Goal: Task Accomplishment & Management: Manage account settings

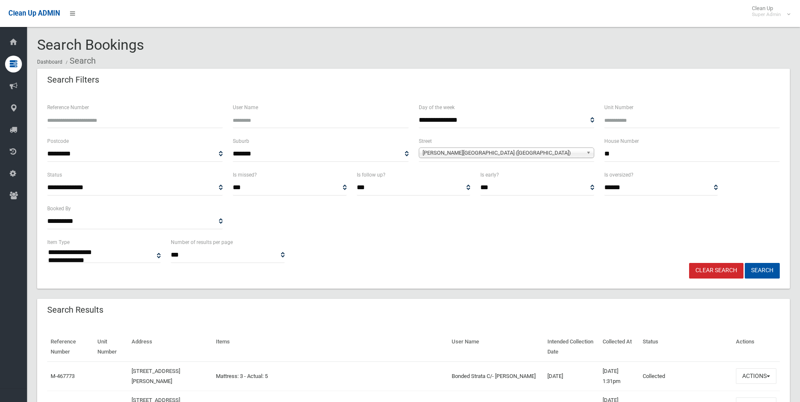
select select
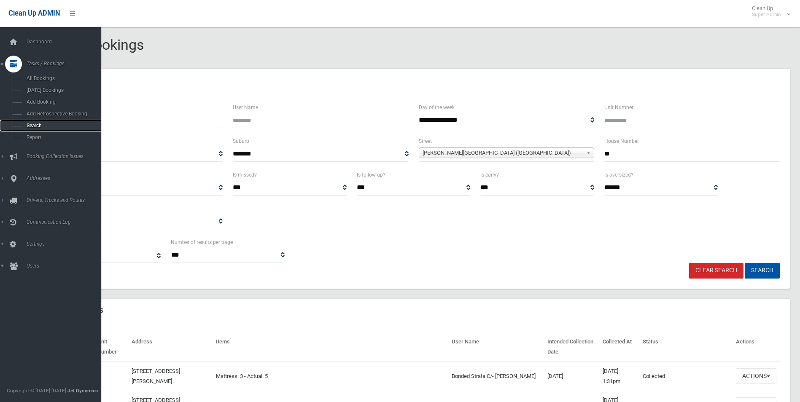
click at [34, 124] on span "Search" at bounding box center [62, 126] width 76 height 6
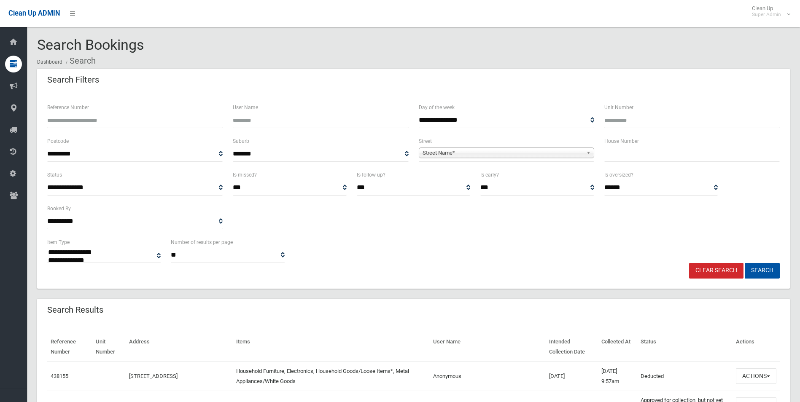
select select
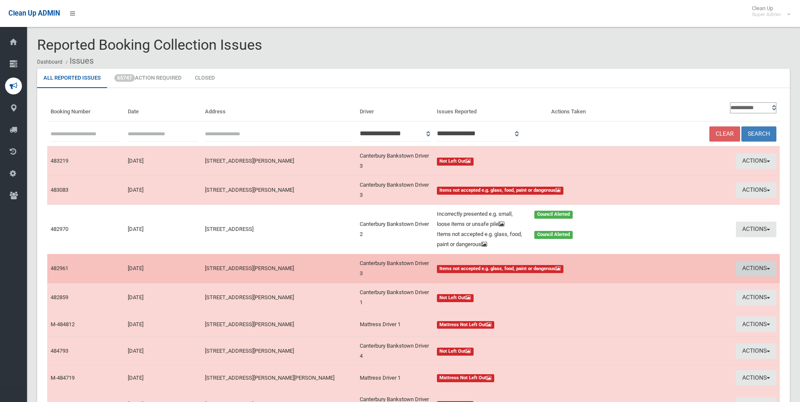
click at [747, 269] on button "Actions" at bounding box center [756, 269] width 40 height 16
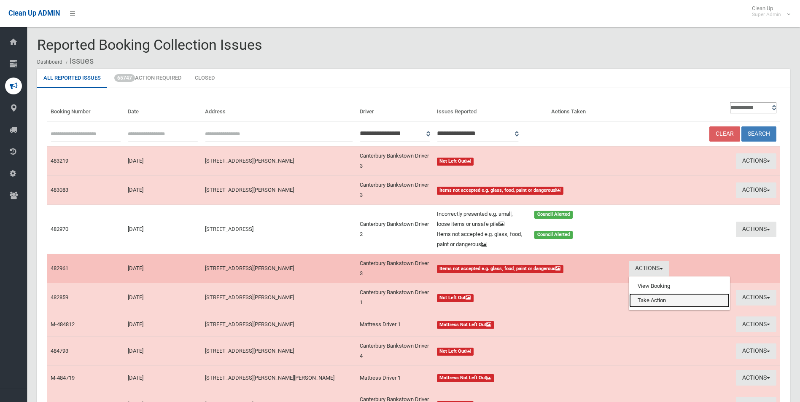
click at [664, 301] on link "Take Action" at bounding box center [679, 301] width 100 height 14
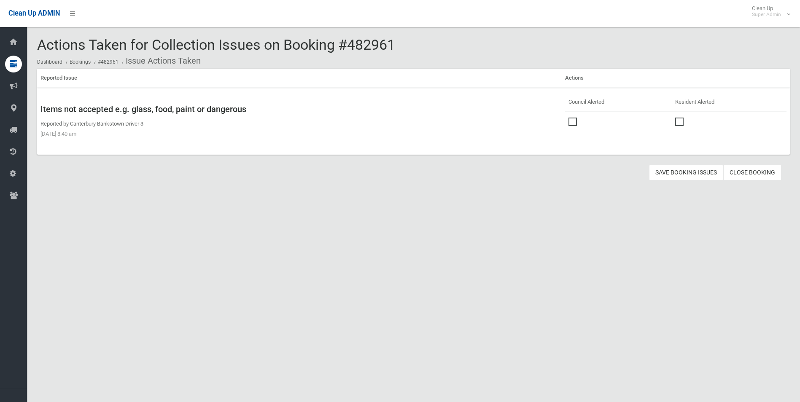
drag, startPoint x: 568, startPoint y: 118, endPoint x: 663, endPoint y: 164, distance: 105.3
click at [569, 118] on span at bounding box center [575, 118] width 13 height 0
click at [689, 168] on button "Save Booking Issues" at bounding box center [686, 173] width 74 height 16
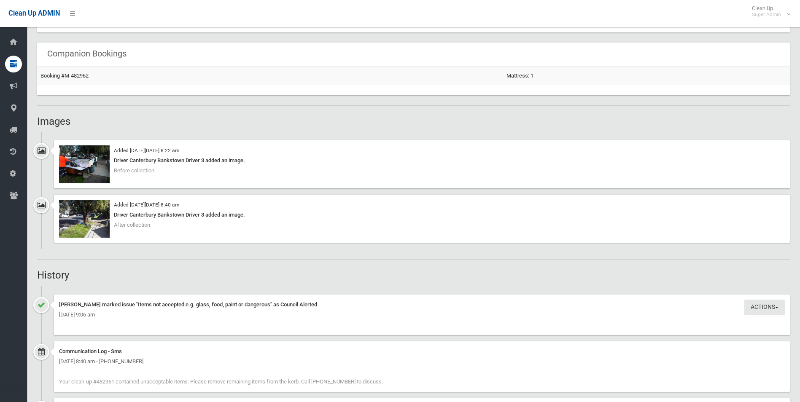
scroll to position [548, 0]
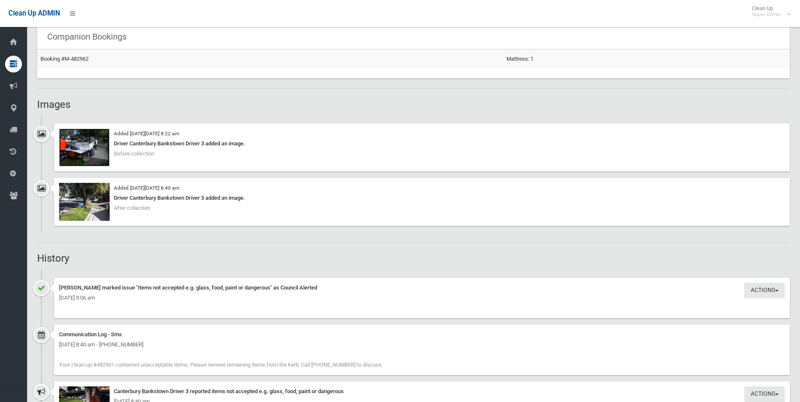
click at [92, 156] on img at bounding box center [84, 148] width 51 height 38
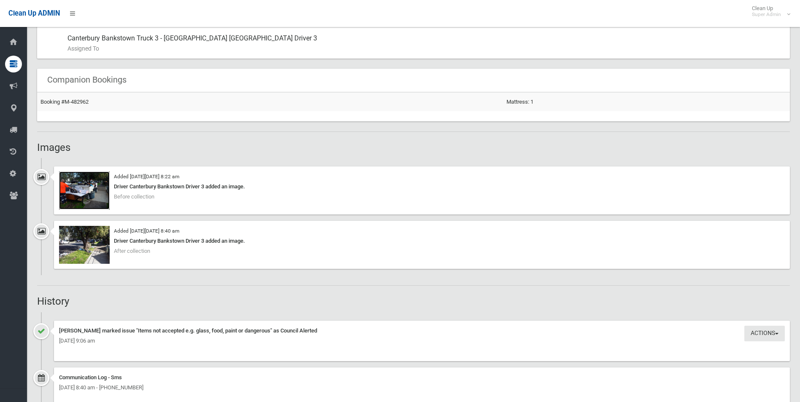
scroll to position [422, 0]
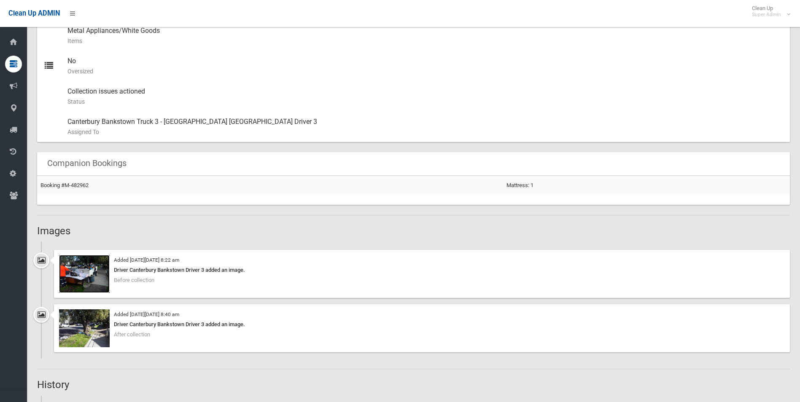
click at [92, 280] on img at bounding box center [84, 274] width 51 height 38
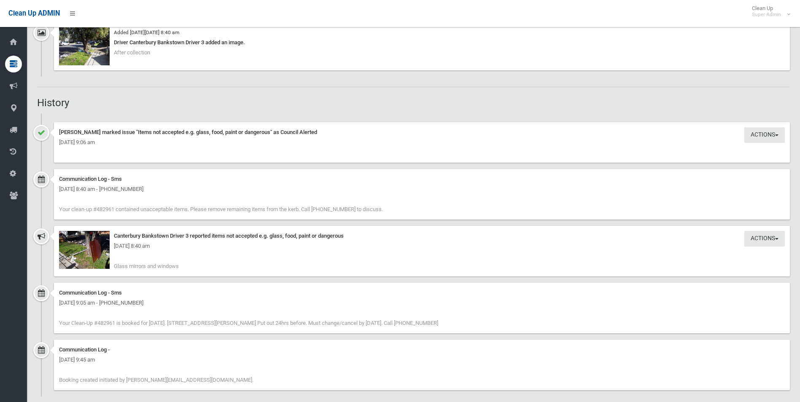
scroll to position [714, 0]
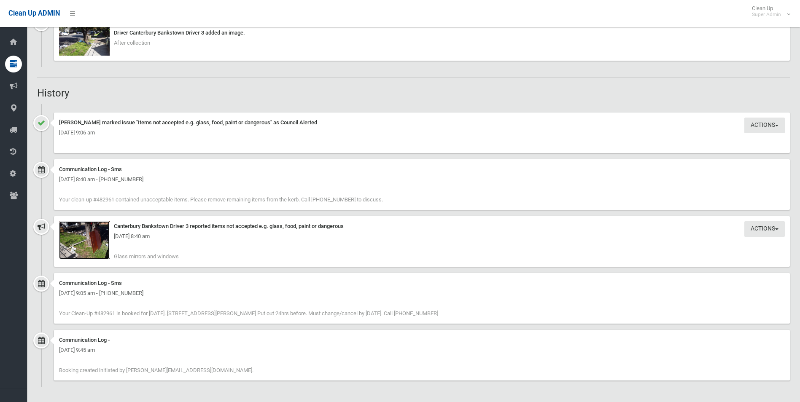
click at [89, 251] on img at bounding box center [84, 240] width 51 height 38
click at [95, 257] on img at bounding box center [84, 240] width 51 height 38
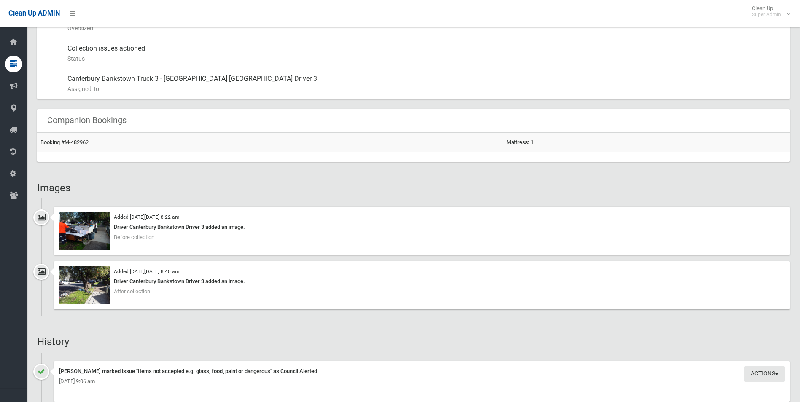
scroll to position [587, 0]
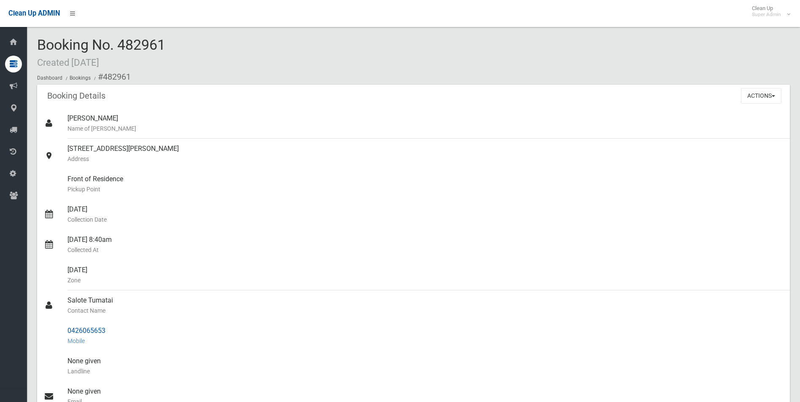
drag, startPoint x: 103, startPoint y: 77, endPoint x: 108, endPoint y: 332, distance: 255.6
copy section "482961 Booking Details Actions View Booking Edit Booking Clone Booking Add Book…"
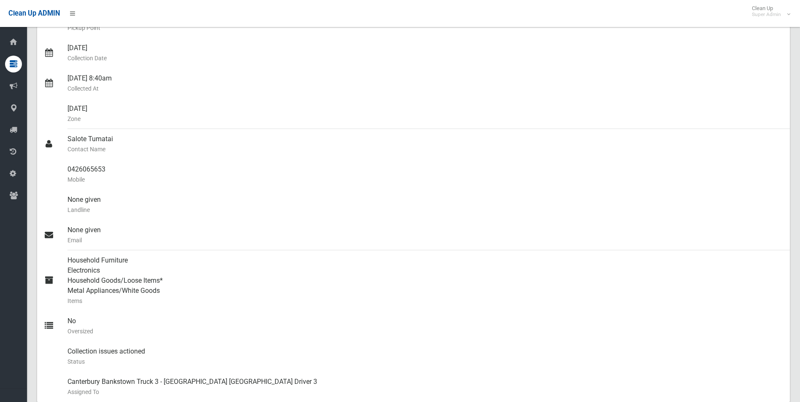
scroll to position [84, 0]
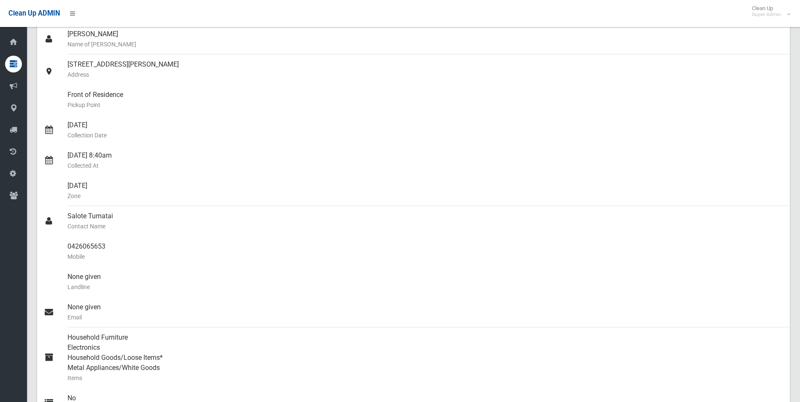
click at [370, 170] on small "Collected At" at bounding box center [425, 166] width 716 height 10
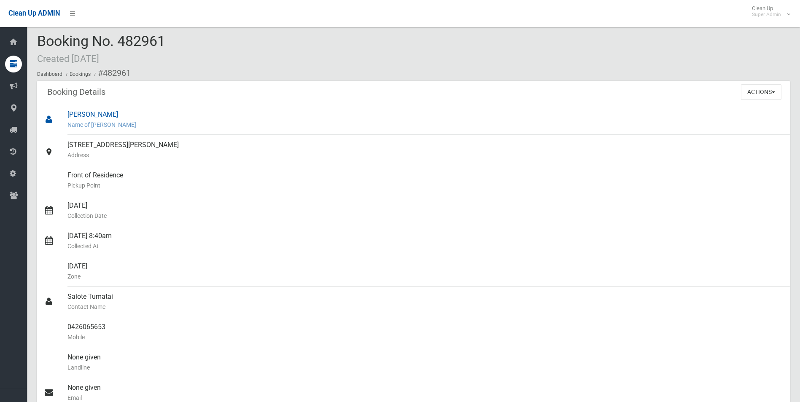
scroll to position [0, 0]
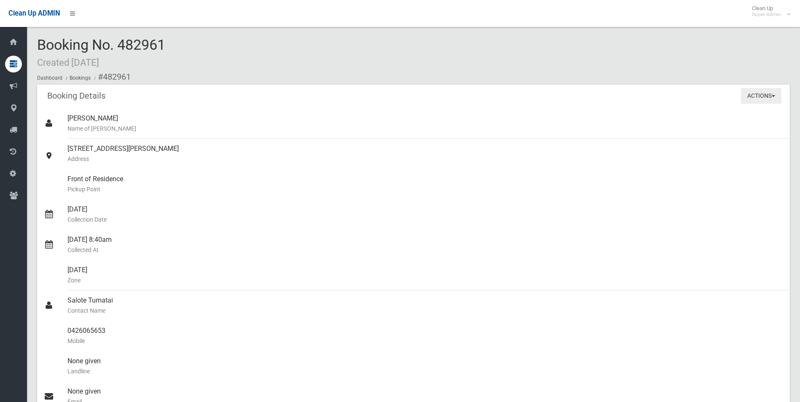
click at [761, 95] on button "Actions" at bounding box center [761, 96] width 40 height 16
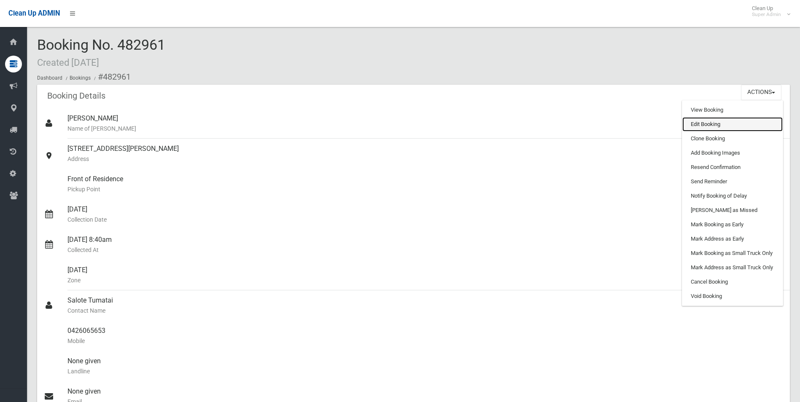
click at [699, 127] on link "Edit Booking" at bounding box center [732, 124] width 100 height 14
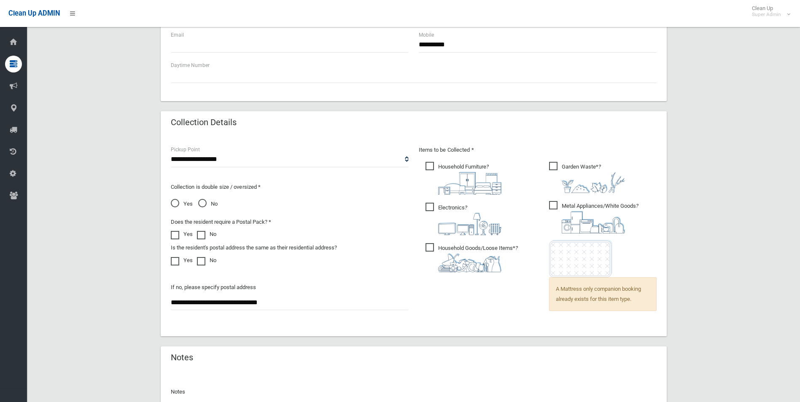
scroll to position [506, 0]
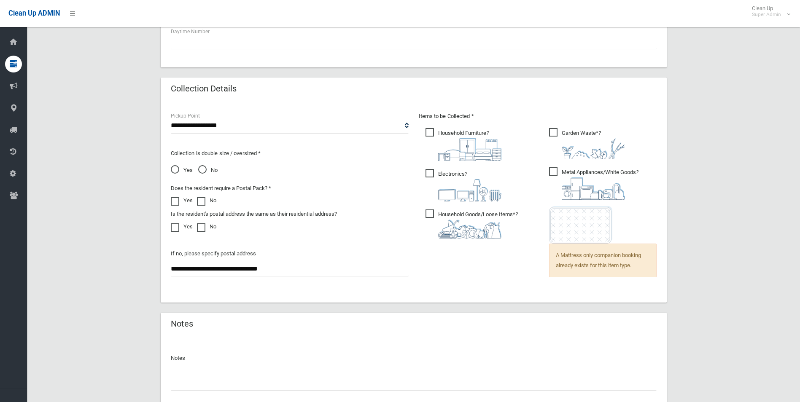
click at [173, 167] on span "Yes" at bounding box center [182, 170] width 22 height 10
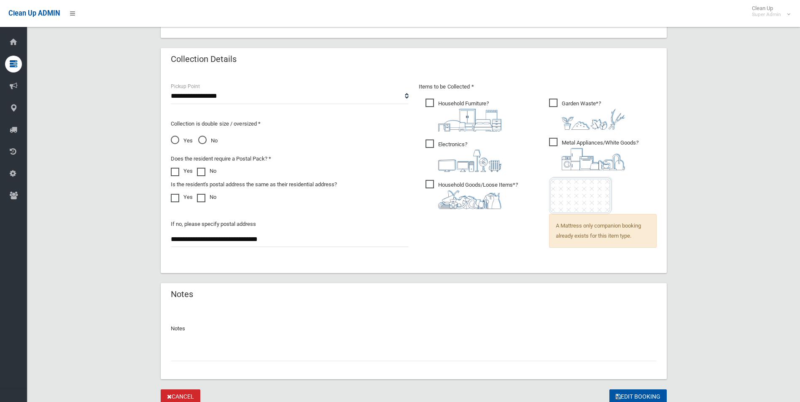
scroll to position [569, 0]
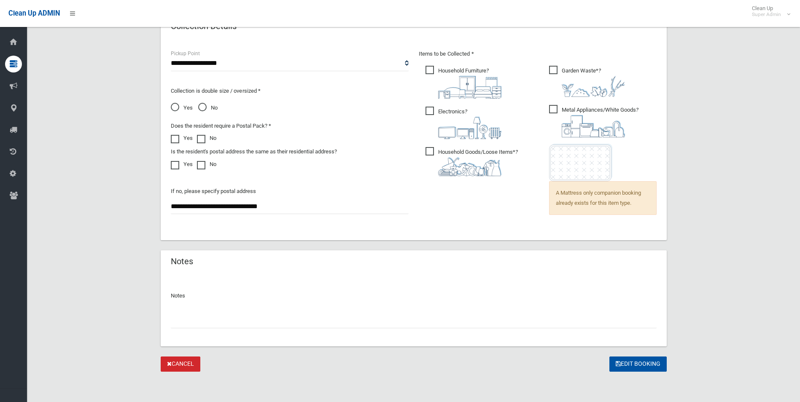
click at [194, 319] on input "text" at bounding box center [414, 321] width 486 height 16
paste input "********"
type input "**********"
click at [623, 364] on button "Edit Booking" at bounding box center [637, 365] width 57 height 16
